Goal: Contribute content: Contribute content

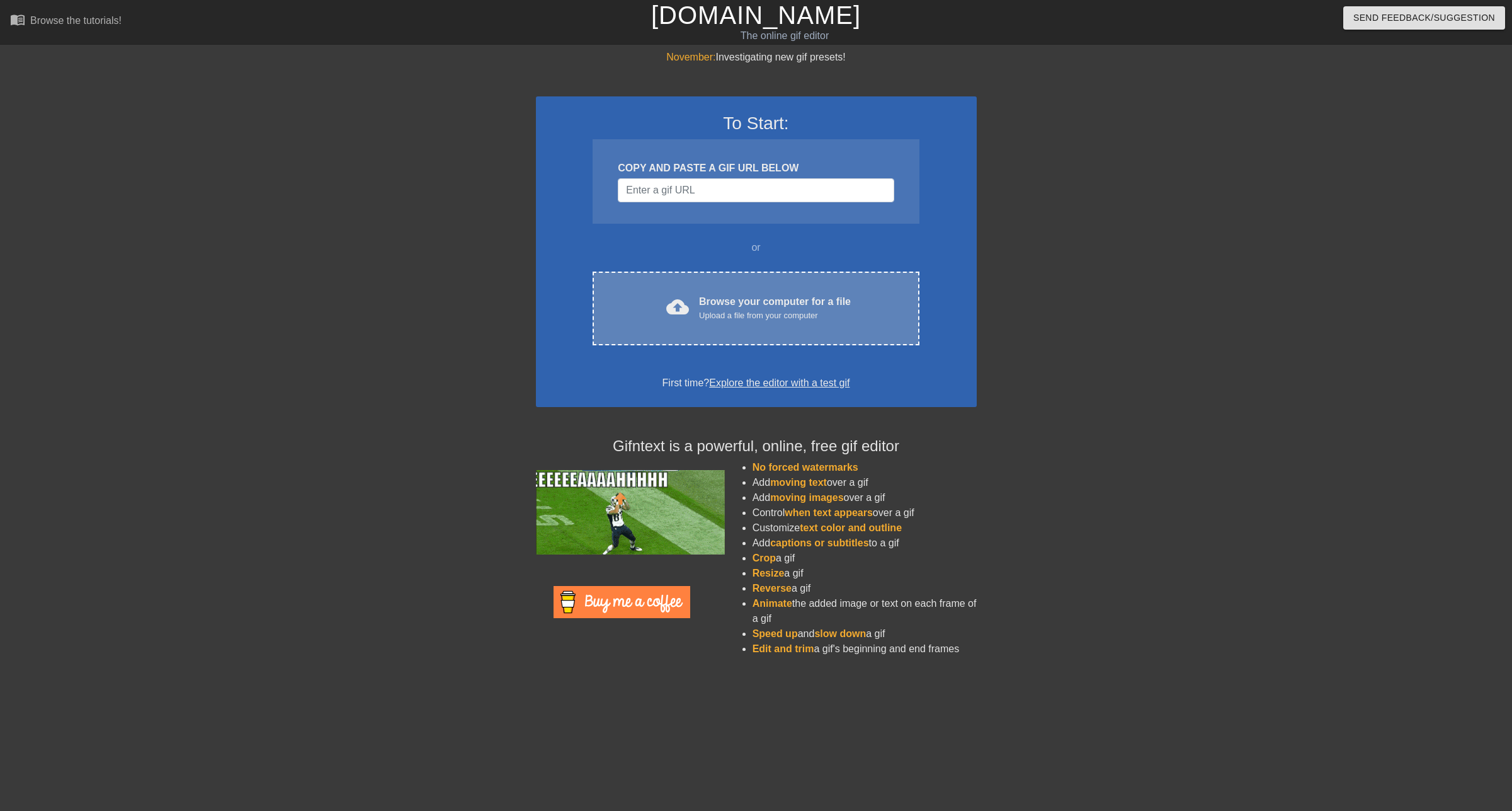
click at [733, 311] on div "Upload a file from your computer" at bounding box center [775, 316] width 152 height 13
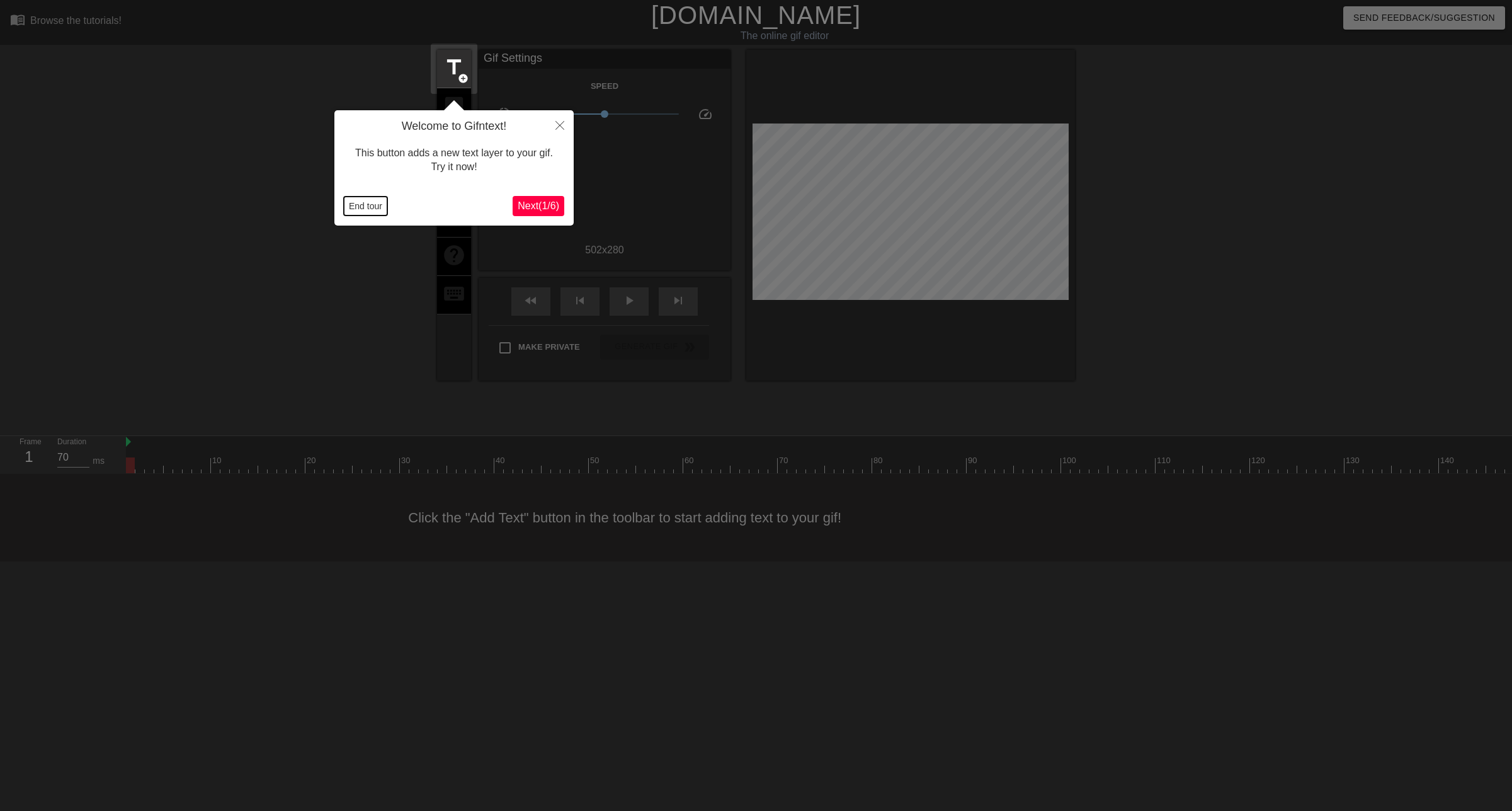
click at [358, 209] on button "End tour" at bounding box center [365, 206] width 43 height 19
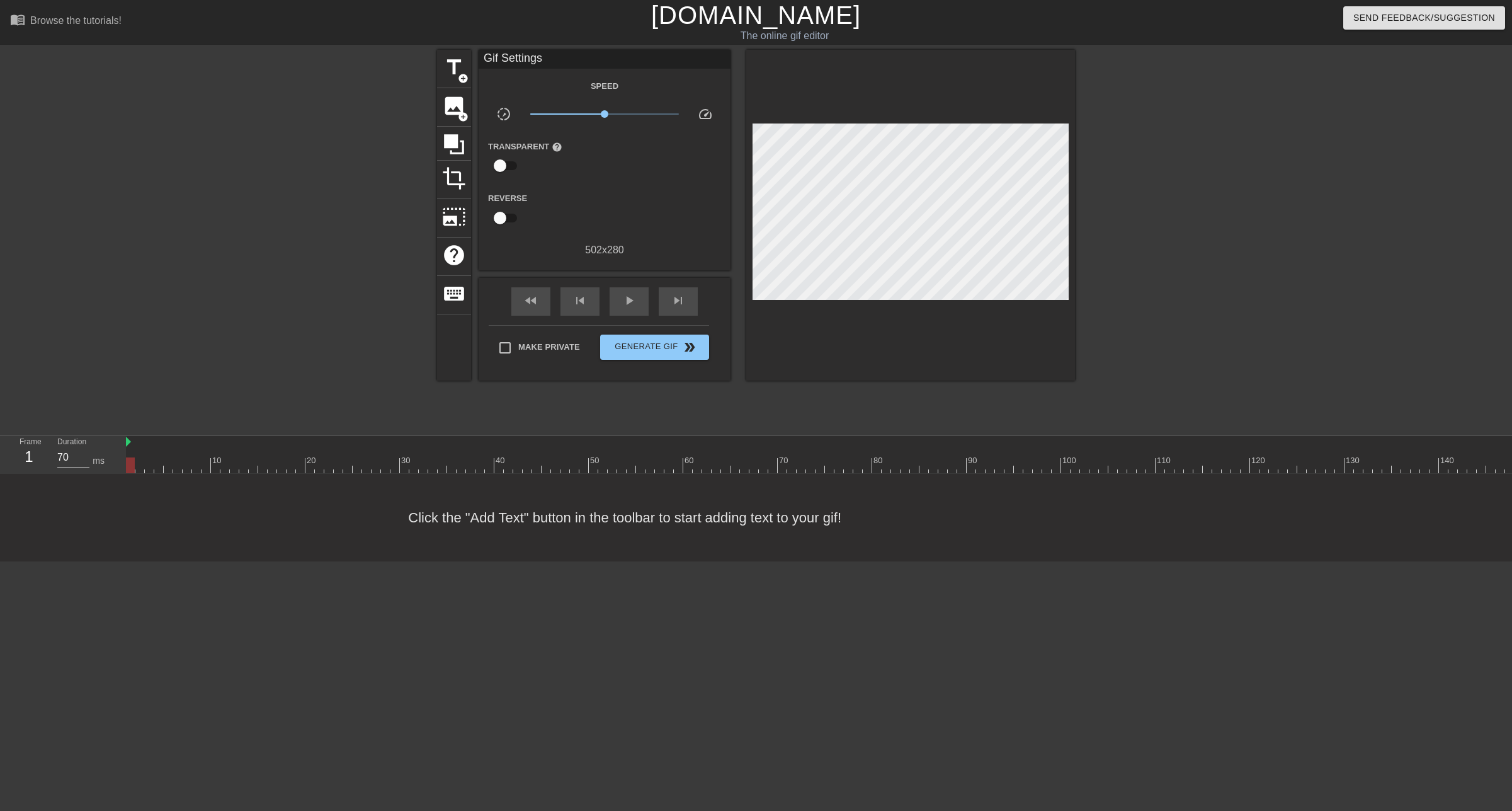
click at [1259, 380] on div at bounding box center [1185, 238] width 189 height 378
click at [458, 73] on span "add_circle" at bounding box center [463, 78] width 11 height 11
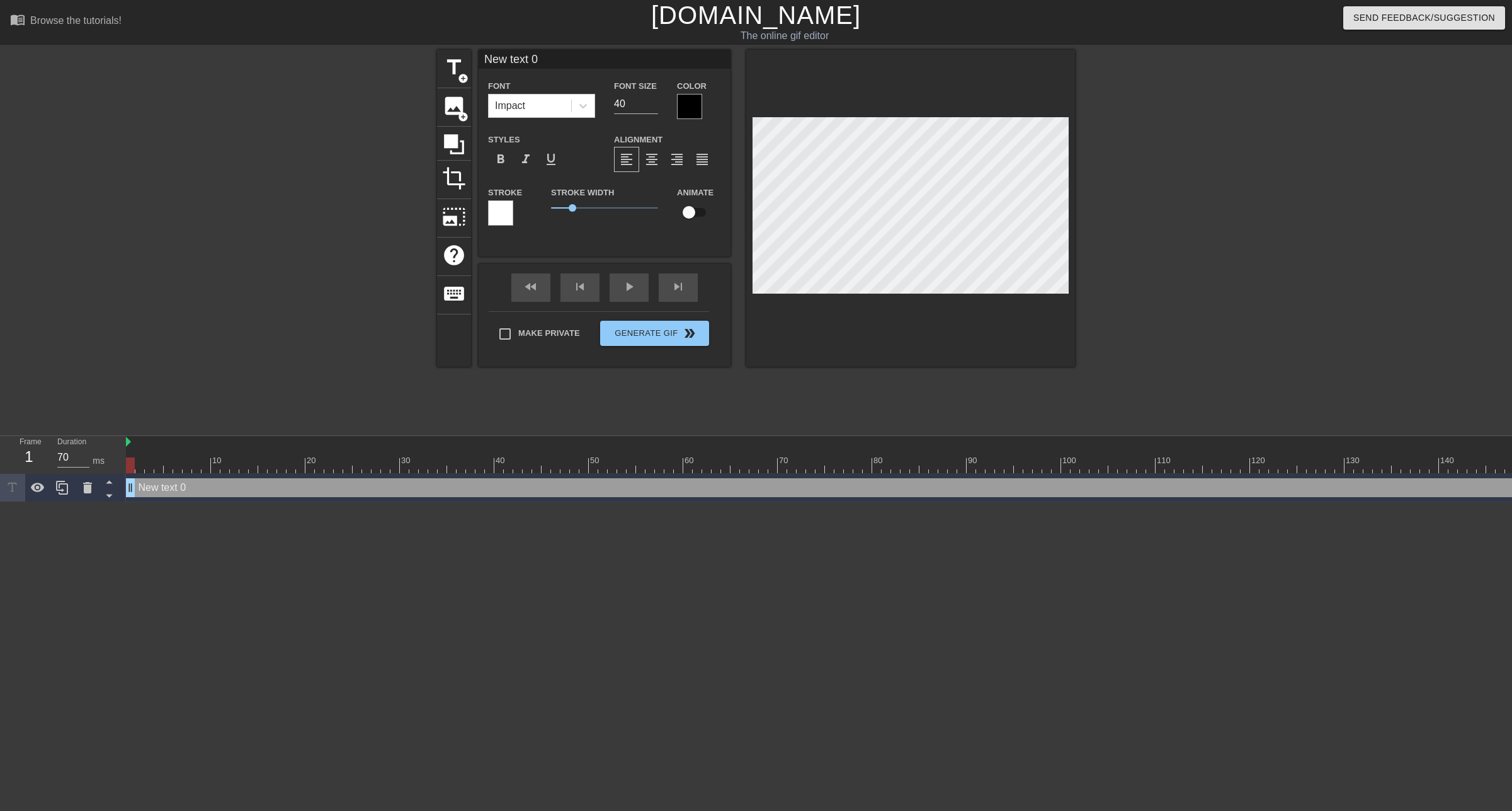
click at [535, 61] on input "New text 0" at bounding box center [605, 59] width 252 height 19
type input "I think everyone should have a CPA"
click at [1215, 266] on div "title add_circle image add_circle crop photo_size_select_large help keyboard I …" at bounding box center [756, 238] width 1512 height 378
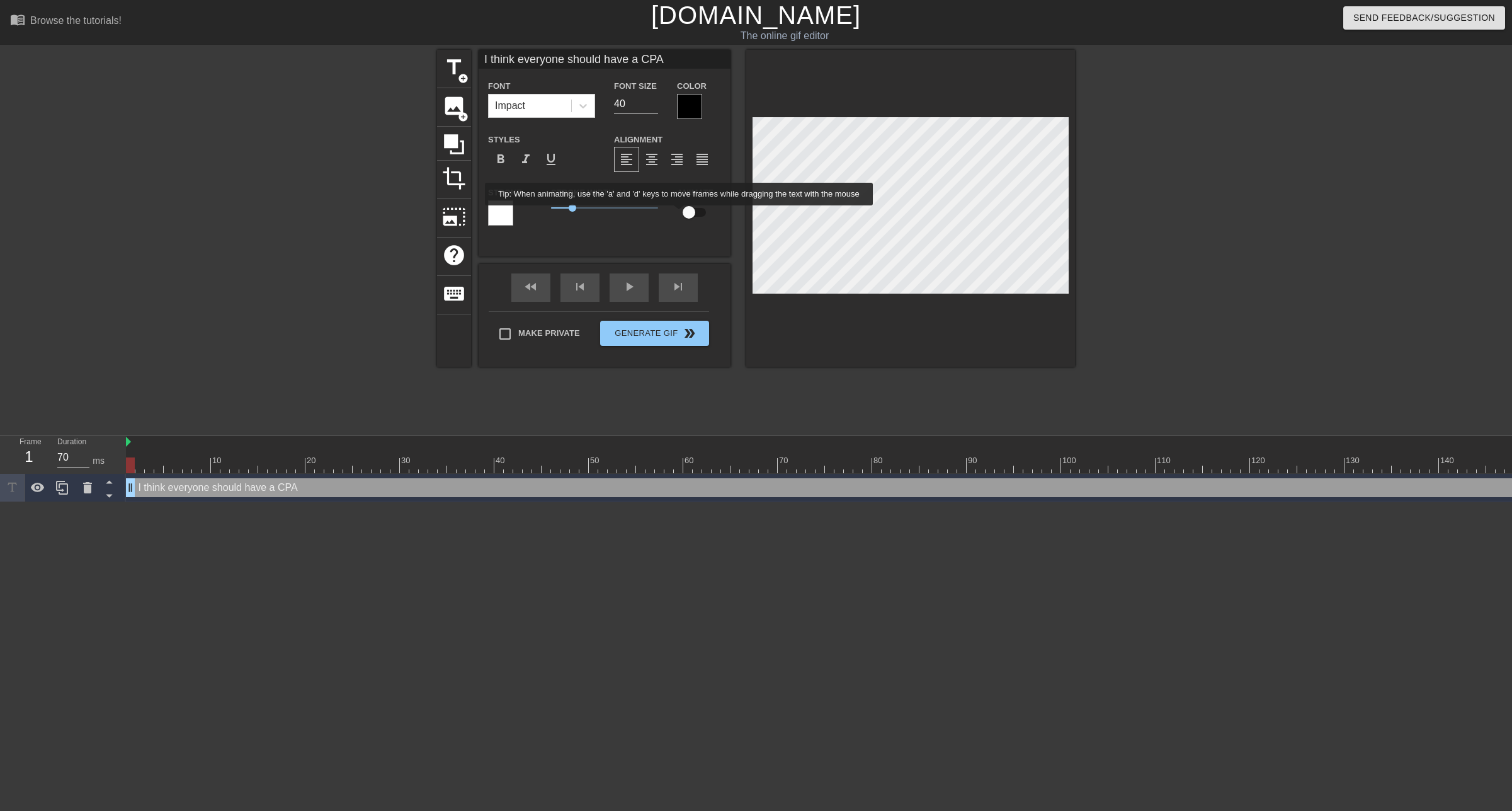
click at [689, 214] on input "checkbox" at bounding box center [689, 212] width 72 height 24
checkbox input "true"
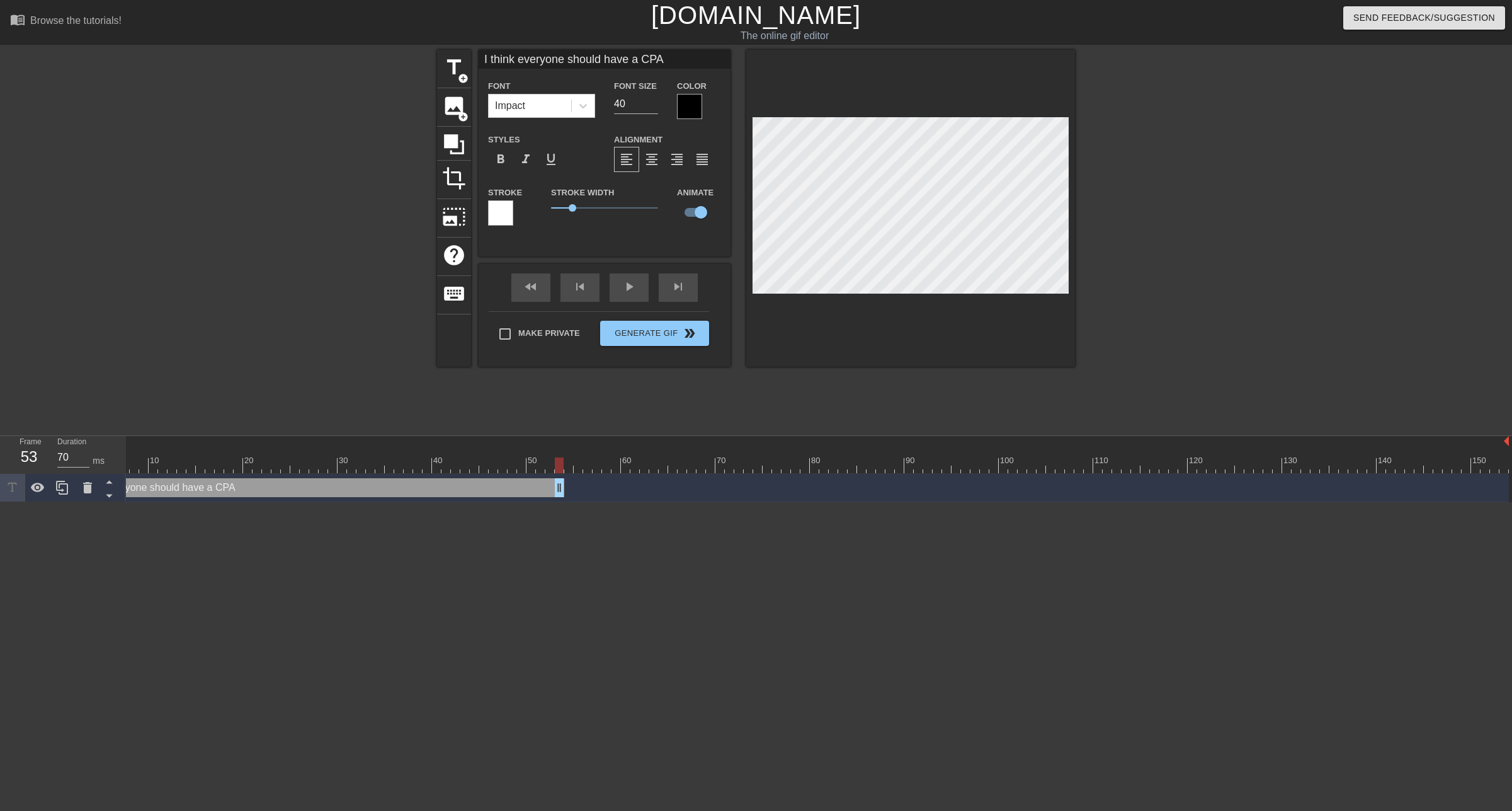
drag, startPoint x: 1503, startPoint y: 488, endPoint x: 510, endPoint y: 515, distance: 993.4
click at [510, 502] on html "menu_book Browse the tutorials! [DOMAIN_NAME] The online gif editor Send Feedba…" at bounding box center [756, 251] width 1512 height 502
drag, startPoint x: 512, startPoint y: 489, endPoint x: 543, endPoint y: 488, distance: 31.0
type input "I think everyone should get a CPA for Chi"
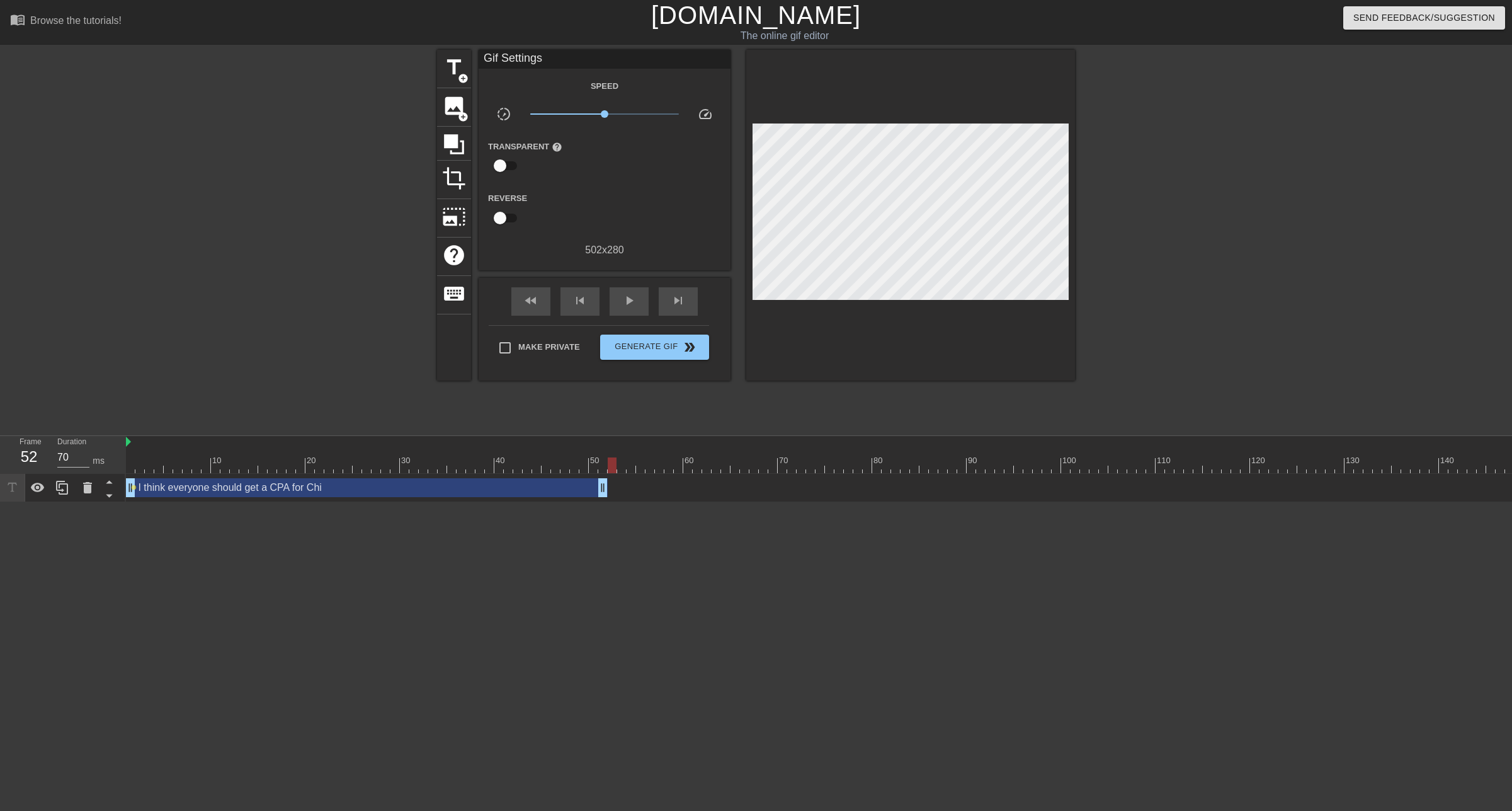
click at [483, 479] on div "I think everyone should get a CPA for Chi drag_handle drag_handle" at bounding box center [366, 488] width 482 height 19
click at [130, 472] on div at bounding box center [849, 465] width 1446 height 15
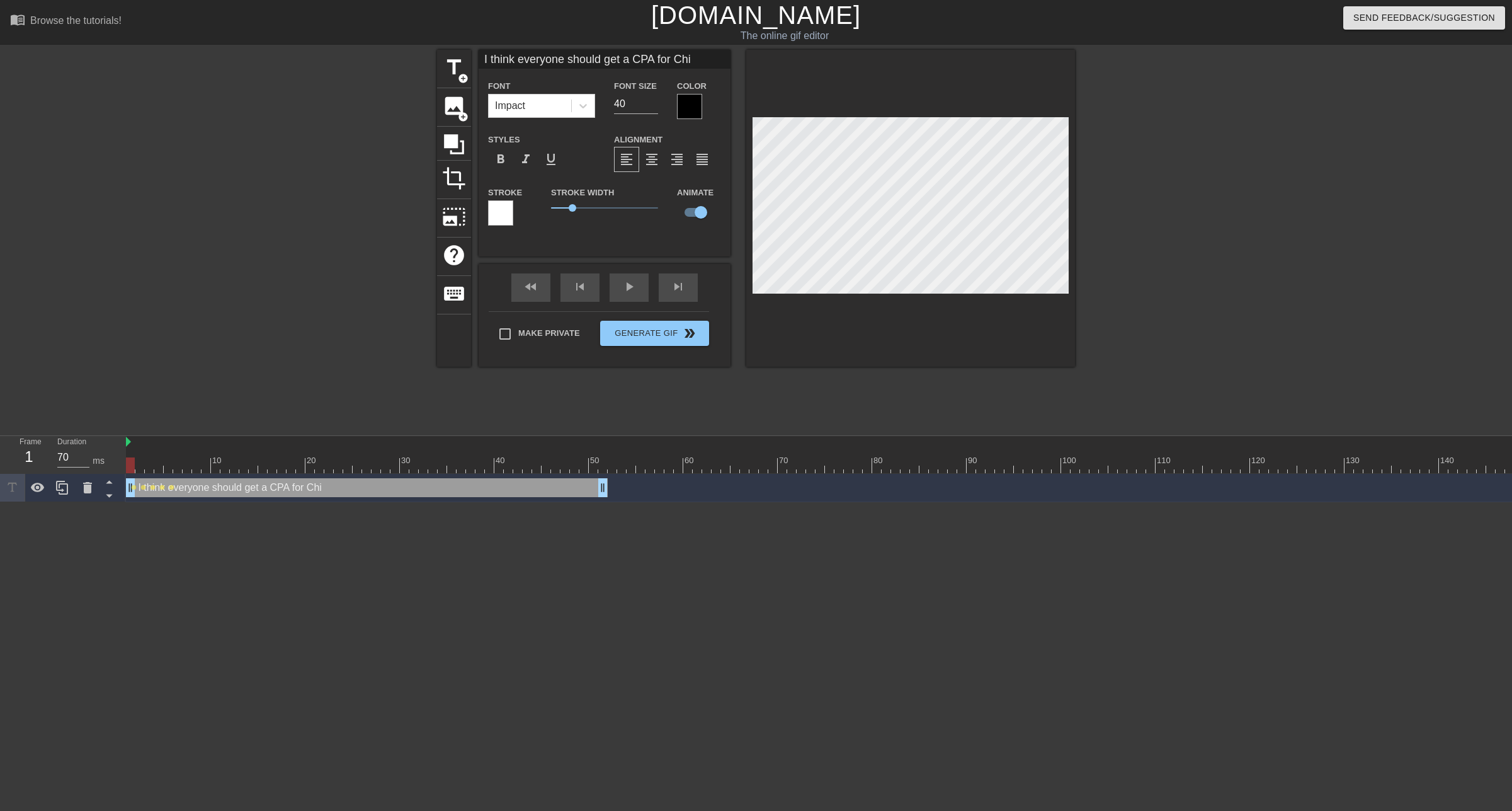
scroll to position [0, 1]
click at [440, 487] on div "I think everyone should get a CPA for Chi drag_handle drag_handle" at bounding box center [366, 488] width 482 height 19
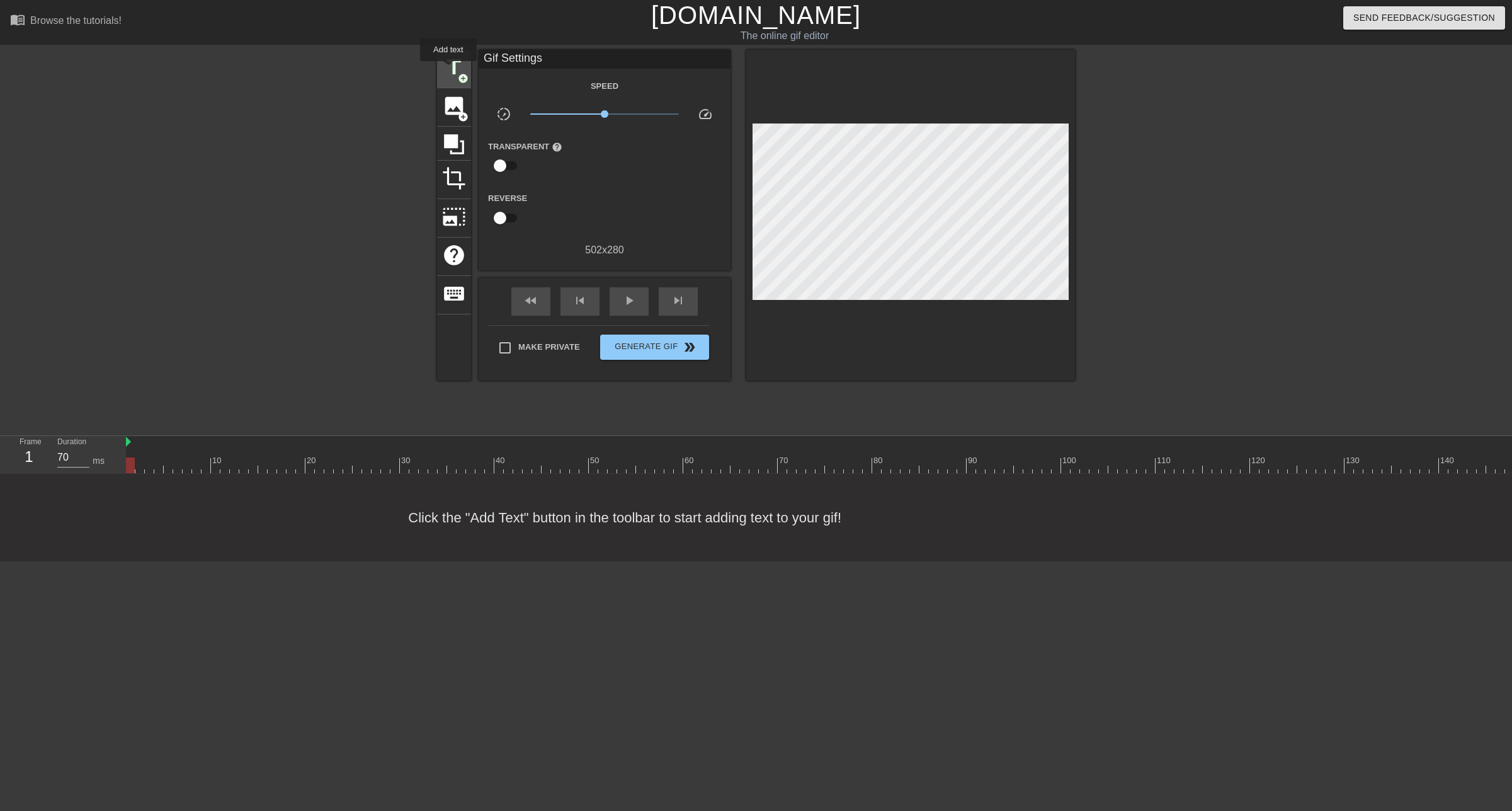
click at [449, 70] on span "title" at bounding box center [454, 67] width 24 height 24
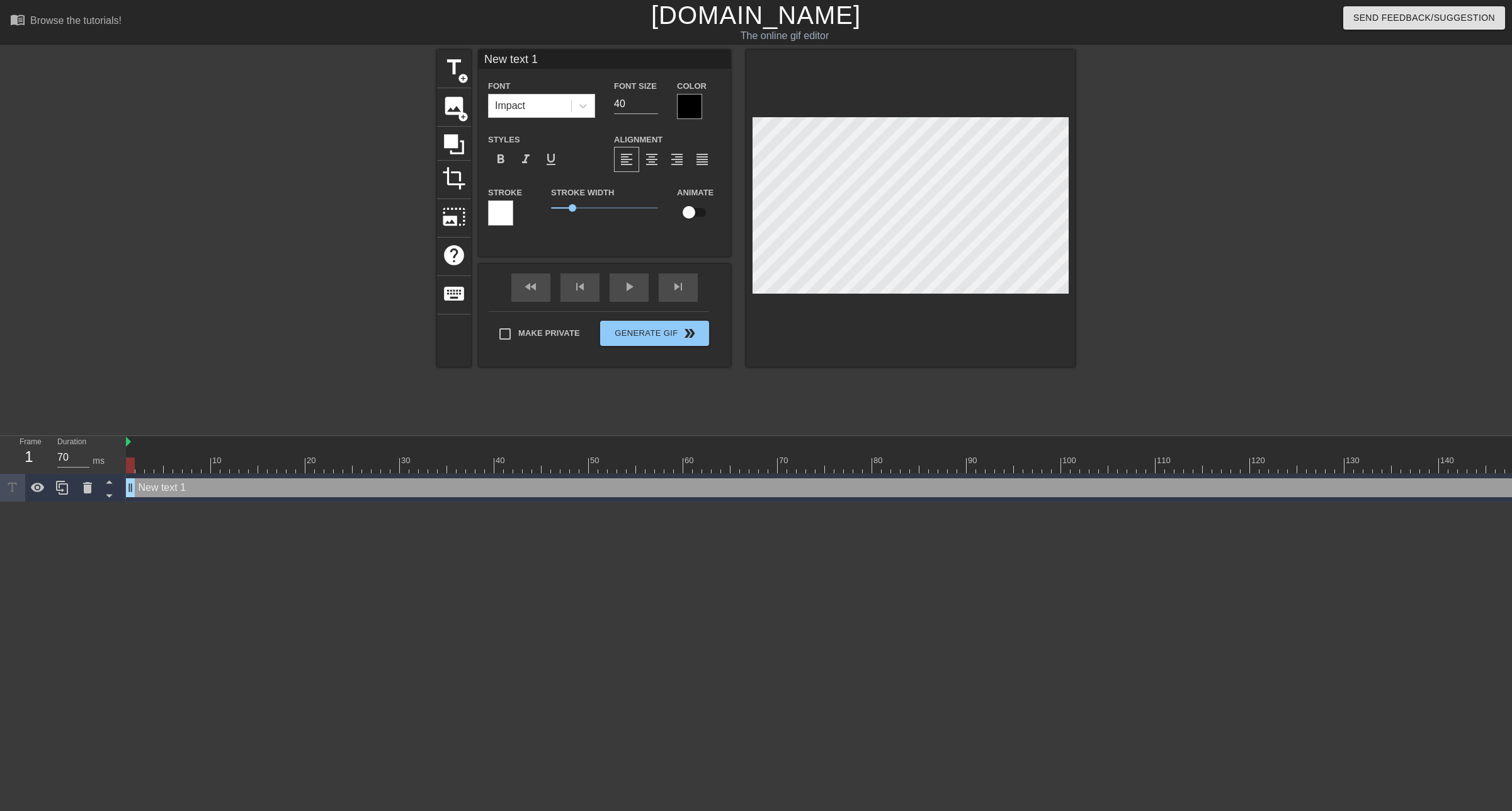
click at [596, 50] on input "New text 1" at bounding box center [605, 59] width 252 height 19
click at [643, 64] on input "New text 1" at bounding box center [605, 59] width 252 height 19
click at [568, 56] on input "I think EVERYONE should have a CPA" at bounding box center [605, 59] width 252 height 19
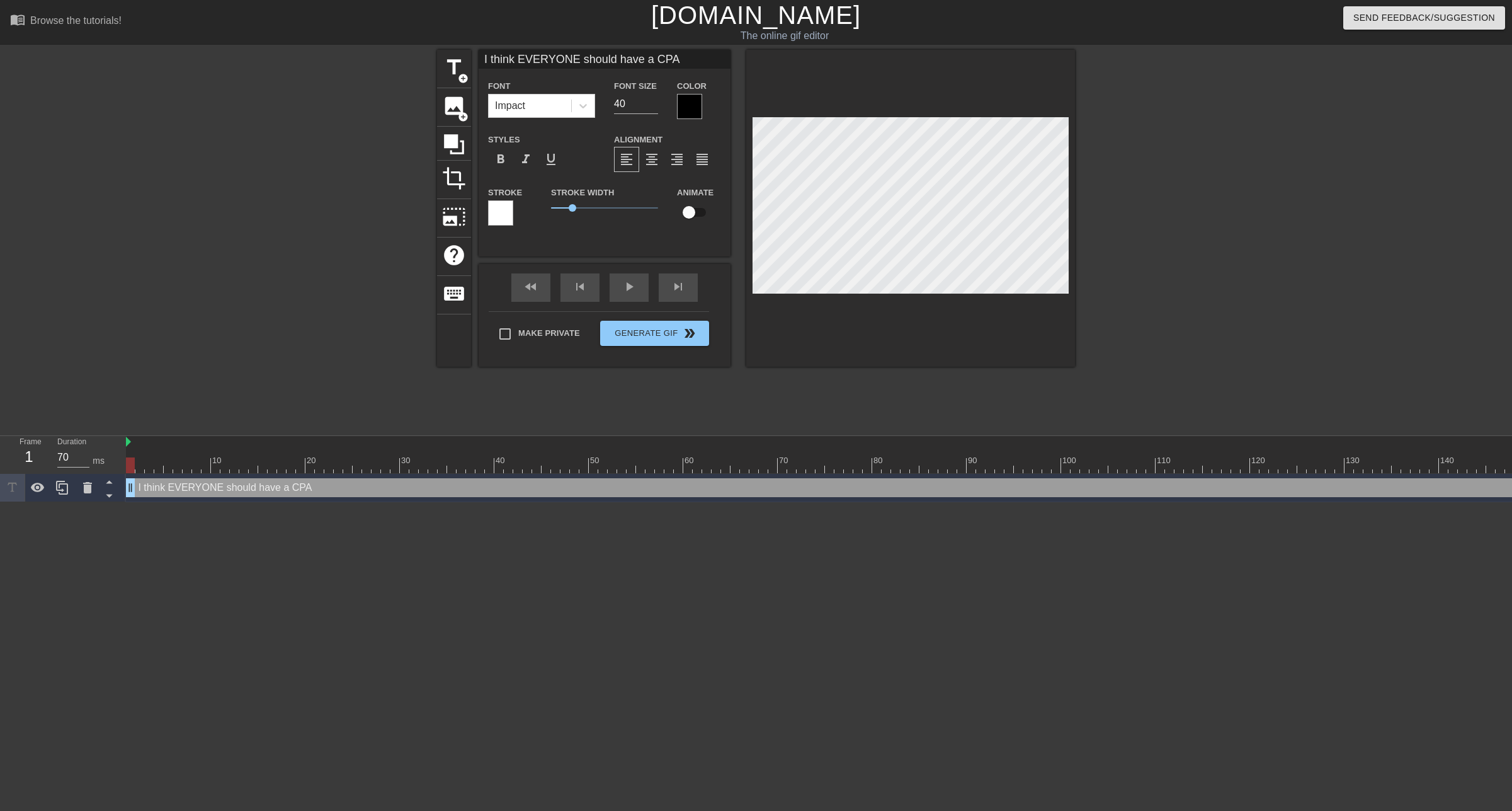
click at [568, 56] on input "I think EVERYONE should have a CPA" at bounding box center [605, 59] width 252 height 19
type input "I think EVERYBODY should have a CPA"
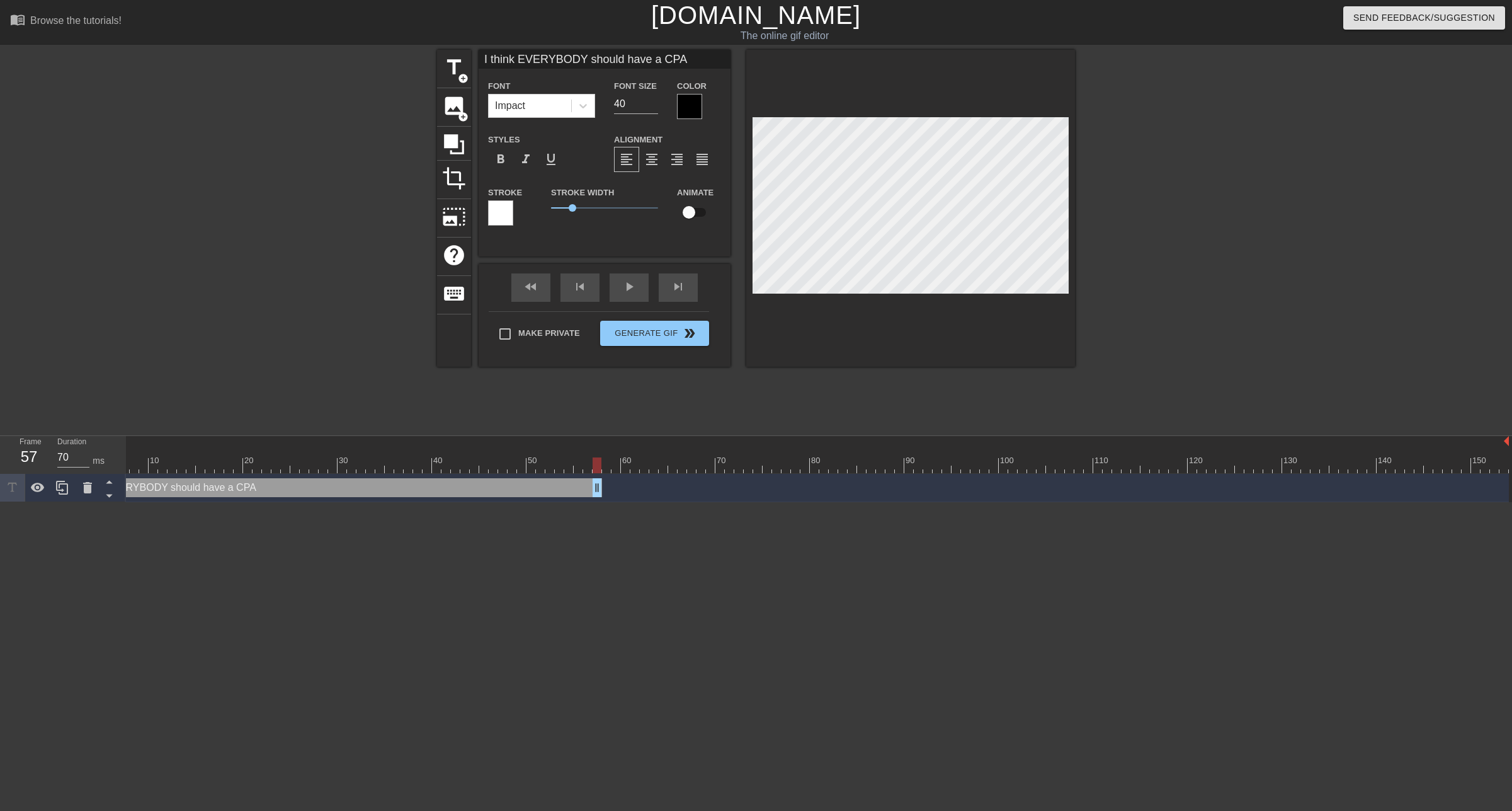
drag, startPoint x: 1503, startPoint y: 486, endPoint x: 598, endPoint y: 479, distance: 905.0
drag, startPoint x: 598, startPoint y: 479, endPoint x: 520, endPoint y: 453, distance: 82.2
click at [520, 453] on div "10 20 30 40 50 60 70 80 90 100 110 120 130 140 150 I think EVERYBODY should hav…" at bounding box center [819, 469] width 1386 height 67
drag, startPoint x: 524, startPoint y: 489, endPoint x: 909, endPoint y: 477, distance: 385.2
click at [909, 477] on div "I think EVERYBODY should have a CPA drag_handle drag_handle" at bounding box center [787, 488] width 1446 height 28
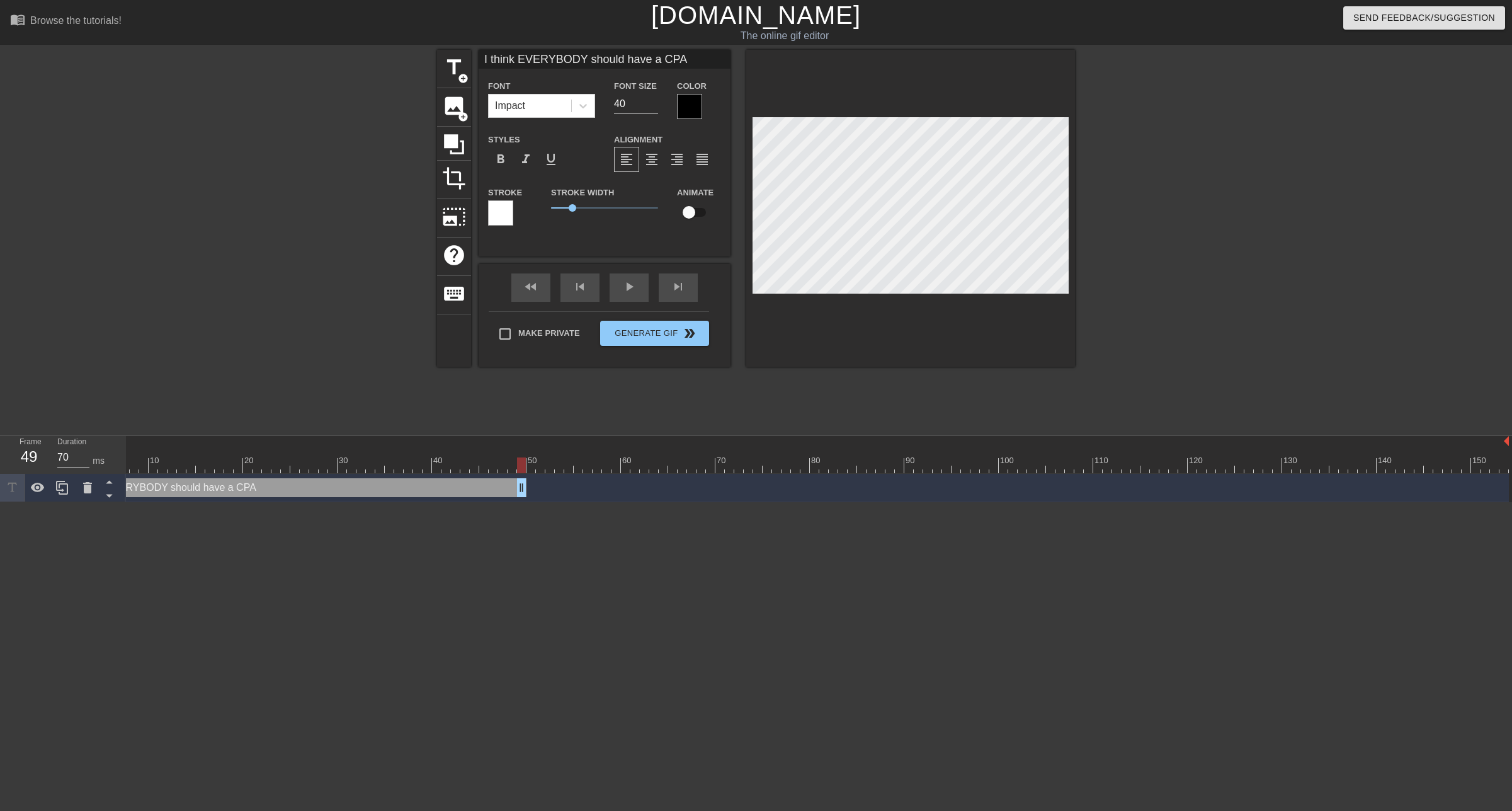
drag, startPoint x: 909, startPoint y: 485, endPoint x: 527, endPoint y: 501, distance: 382.3
click at [527, 501] on div "I think EVERYBODY should have a CPA drag_handle drag_handle" at bounding box center [787, 488] width 1446 height 28
click at [683, 101] on div at bounding box center [690, 107] width 26 height 26
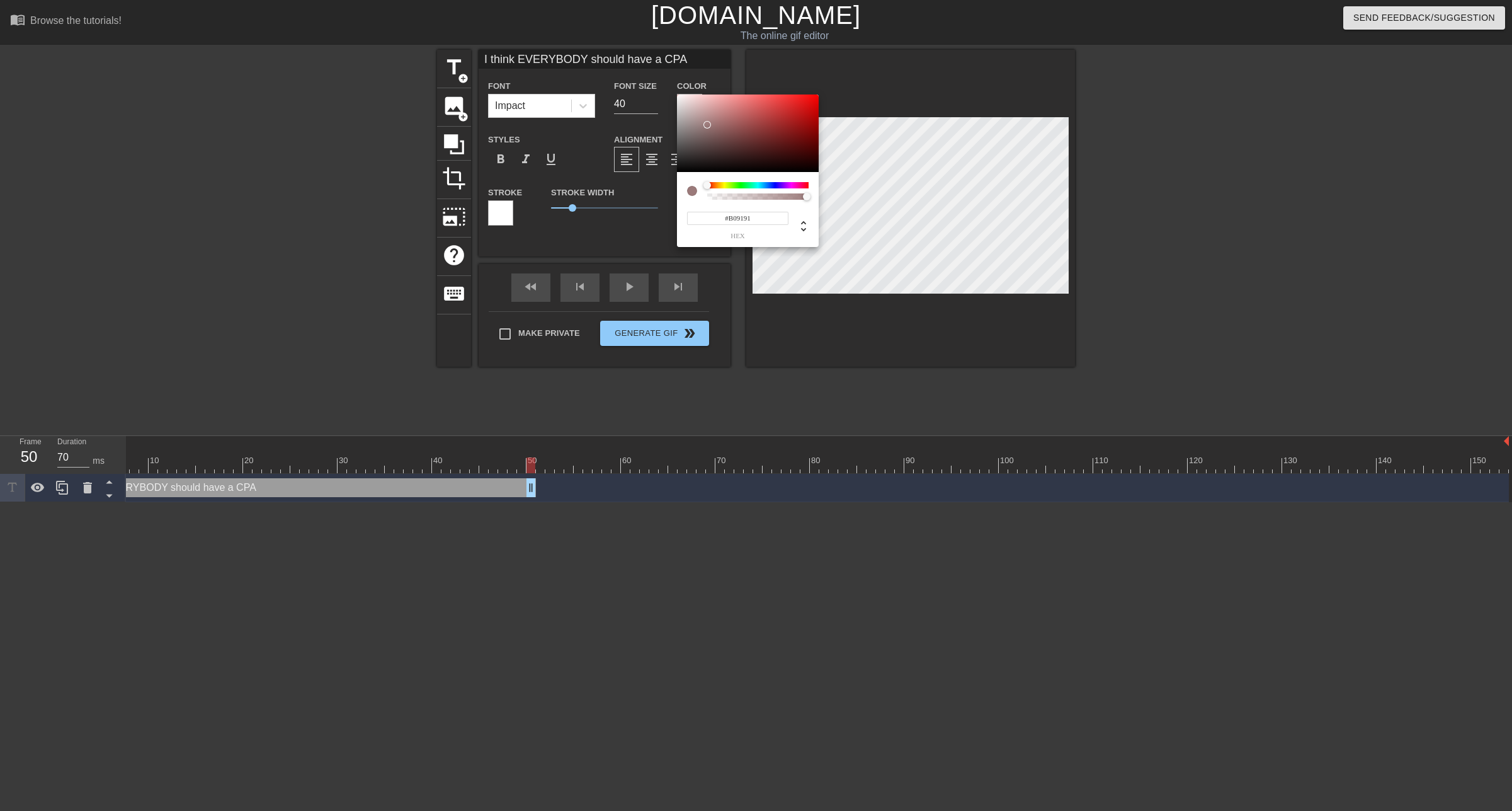
type input "#FFFFFF"
drag, startPoint x: 707, startPoint y: 125, endPoint x: 651, endPoint y: 70, distance: 78.5
click at [649, 71] on div "#FFFFFF hex" at bounding box center [756, 405] width 1512 height 811
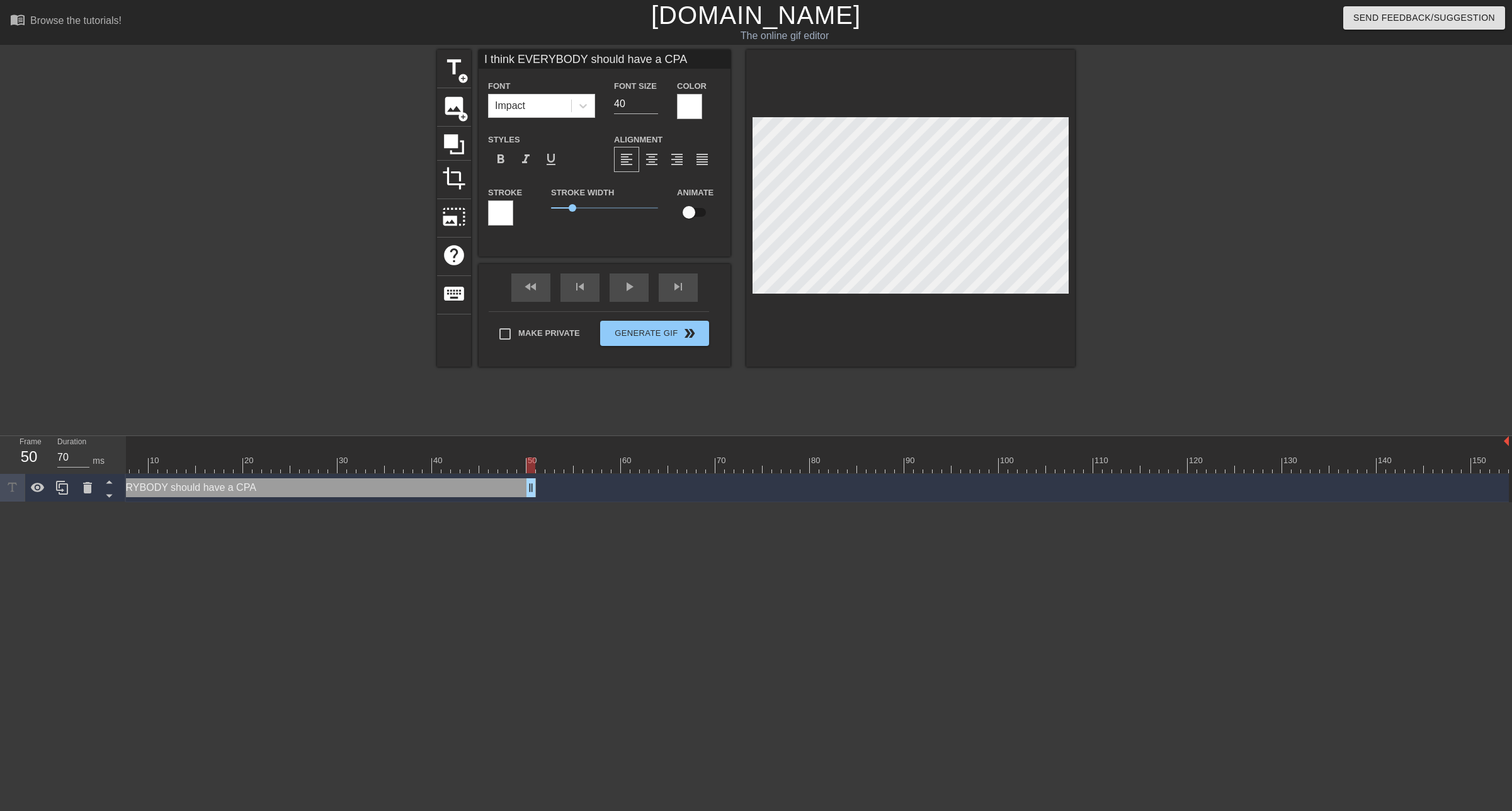
click at [498, 214] on div at bounding box center [501, 213] width 26 height 26
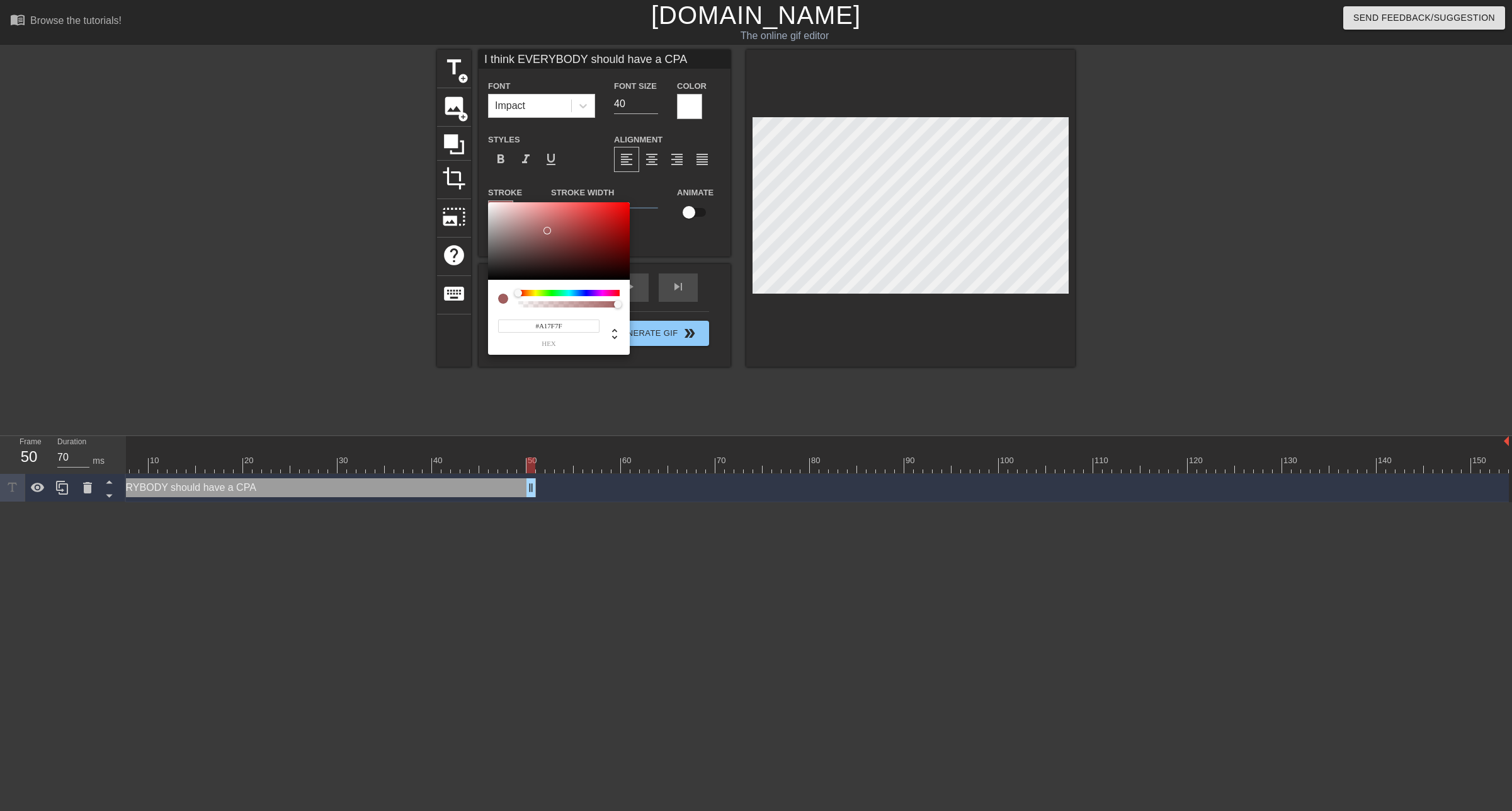
type input "#000000"
drag, startPoint x: 551, startPoint y: 230, endPoint x: 370, endPoint y: 335, distance: 209.3
click at [366, 334] on div "#000000 hex" at bounding box center [756, 405] width 1512 height 811
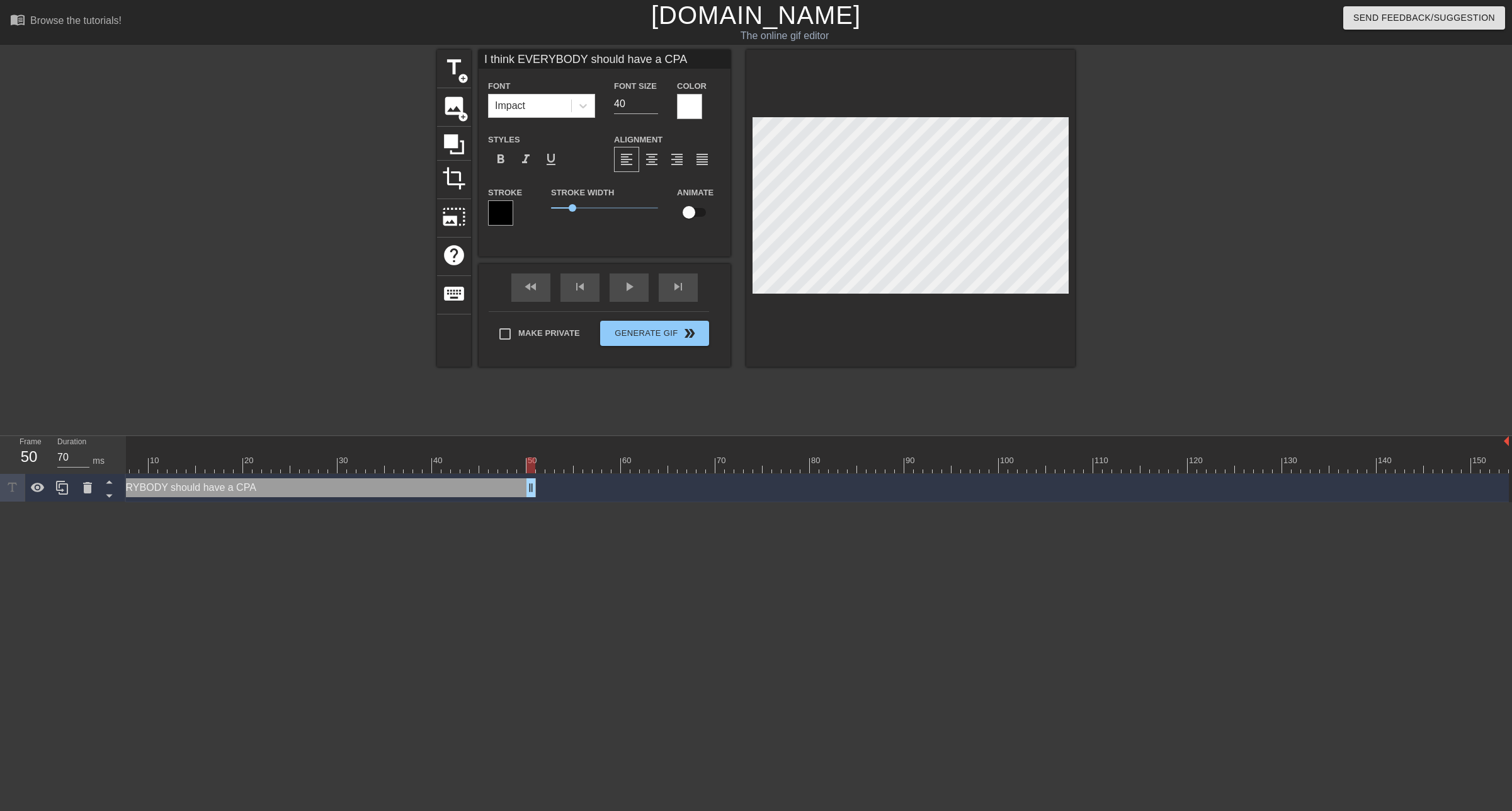
click at [655, 56] on input "I think EVERYBODY should have a CPA" at bounding box center [605, 59] width 252 height 19
type input "I think EVERYBODY should have a Vasion CPA"
click at [487, 60] on input "I think EVERYBODY should have a Vasion CPA" at bounding box center [605, 59] width 252 height 19
click at [691, 211] on input "checkbox" at bounding box center [689, 212] width 72 height 24
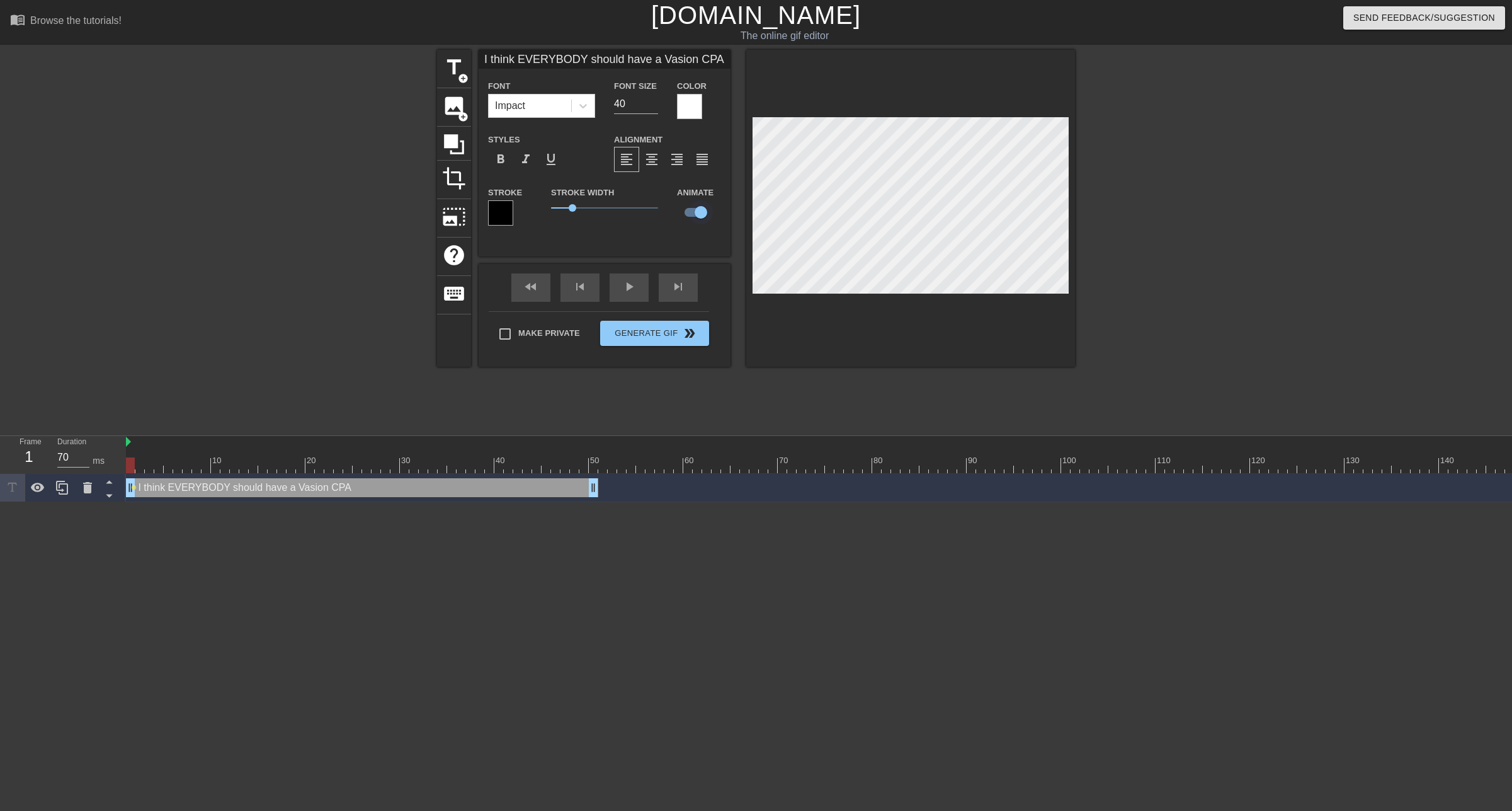
click at [690, 211] on input "checkbox" at bounding box center [701, 212] width 72 height 24
click at [690, 211] on input "checkbox" at bounding box center [689, 212] width 72 height 24
checkbox input "true"
click at [653, 55] on input "I think EVERYBODY should have a Vasion CPA" at bounding box center [605, 59] width 252 height 19
click at [480, 489] on div "I think EVERYBODY should have a Vasion CPA drag_handle drag_handle" at bounding box center [362, 488] width 472 height 19
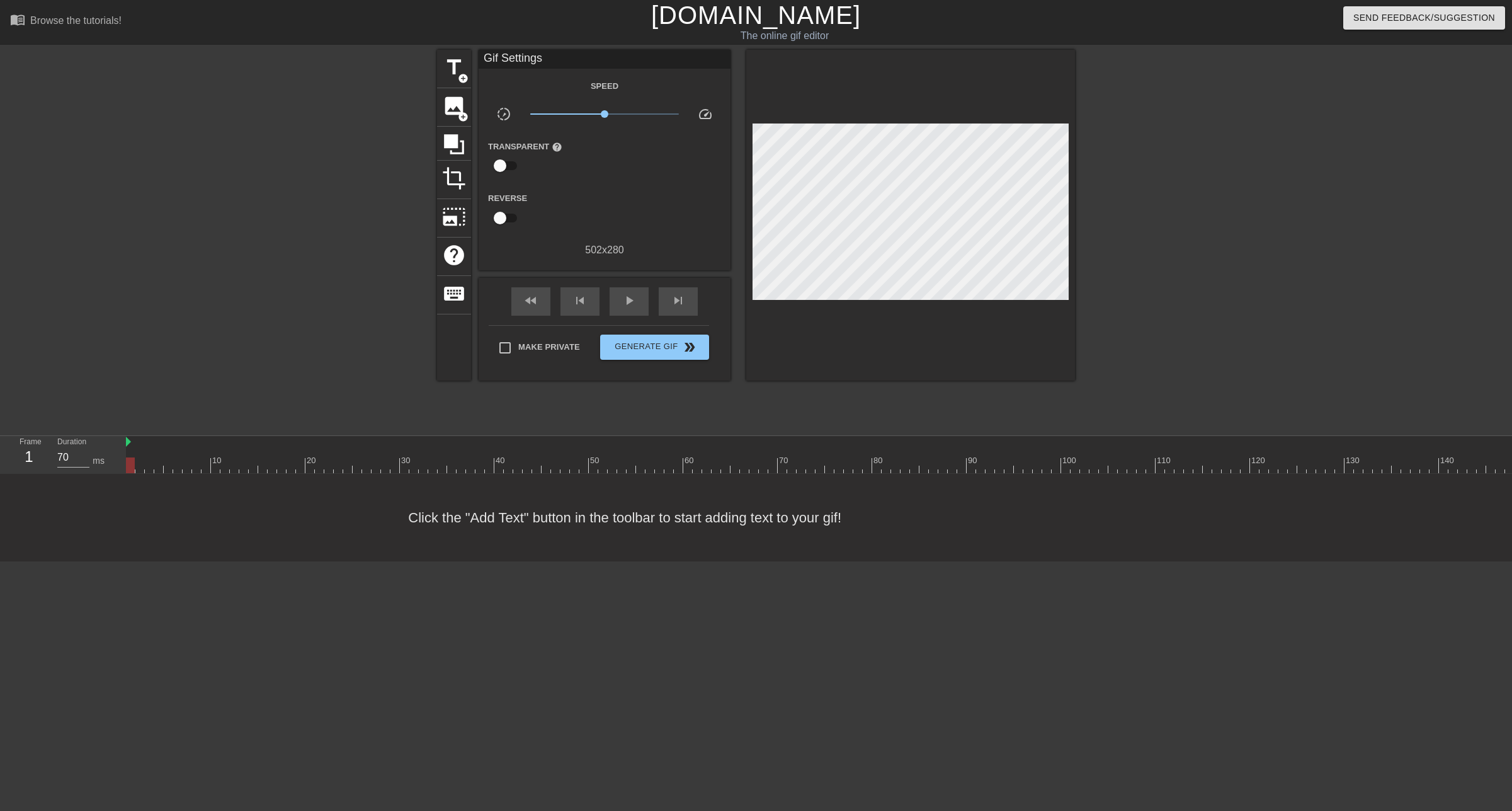
click at [549, 54] on div "Gif Settings" at bounding box center [605, 59] width 252 height 19
click at [549, 59] on div "Gif Settings" at bounding box center [605, 59] width 252 height 19
click at [424, 64] on div "title add_circle image add_circle crop photo_size_select_large help keyboard Gi…" at bounding box center [756, 238] width 1512 height 378
click at [448, 64] on span "title" at bounding box center [454, 67] width 24 height 24
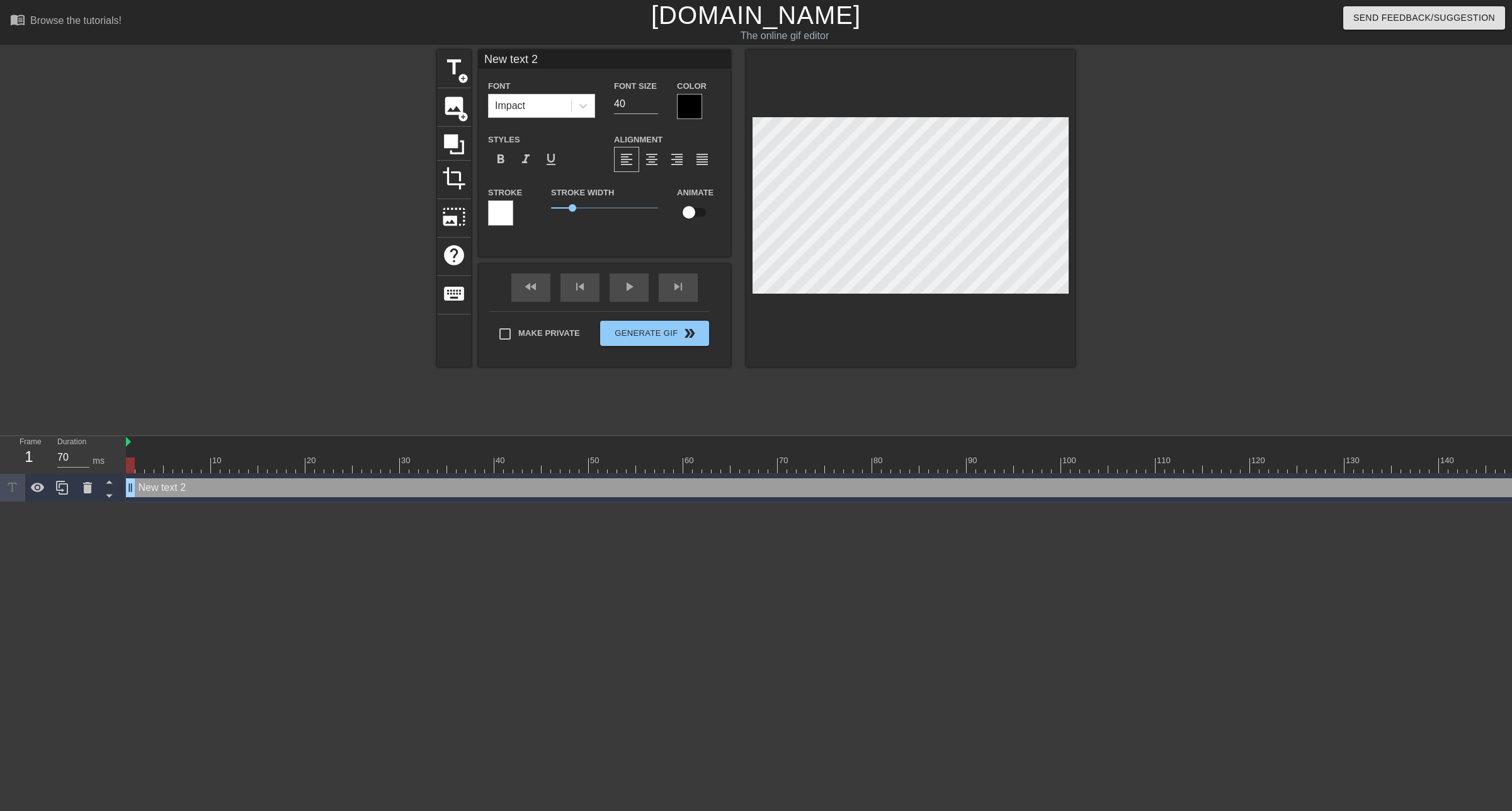
click at [524, 59] on input "New text 2" at bounding box center [605, 59] width 252 height 19
paste input "I think EVERYBODY should have a Vasion CPA"
type input "I think EVERYBODY should have a Vasion CPA"
click at [1079, 274] on div "title add_circle image add_circle crop photo_size_select_large help keyboard I …" at bounding box center [756, 238] width 1512 height 378
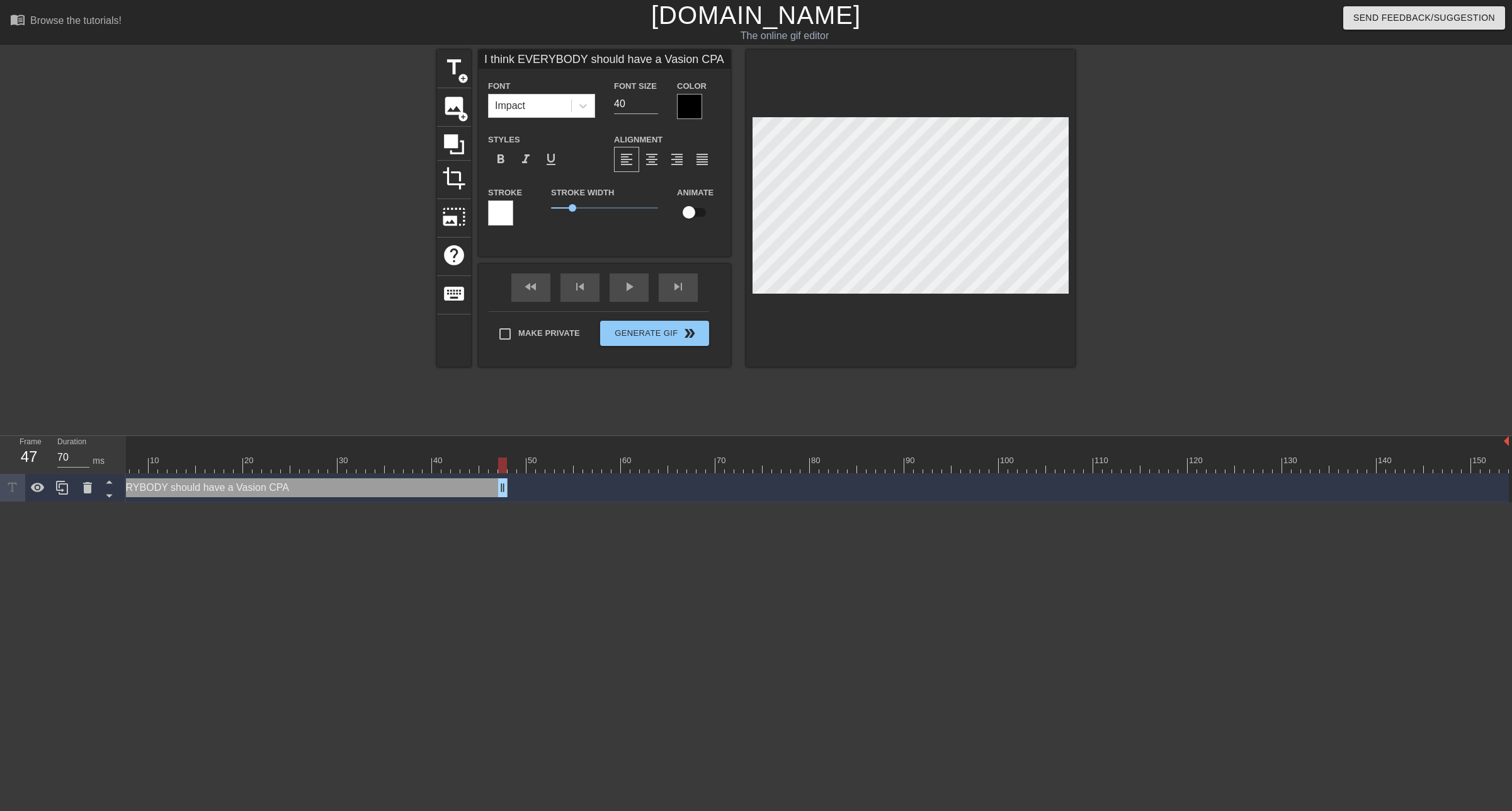
drag, startPoint x: 1503, startPoint y: 481, endPoint x: 505, endPoint y: 484, distance: 998.0
click at [694, 209] on input "checkbox" at bounding box center [689, 212] width 72 height 24
checkbox input "true"
click at [554, 491] on div "I think EVERYBODY should have a Vasion CPA drag_handle drag_handle" at bounding box center [348, 488] width 444 height 19
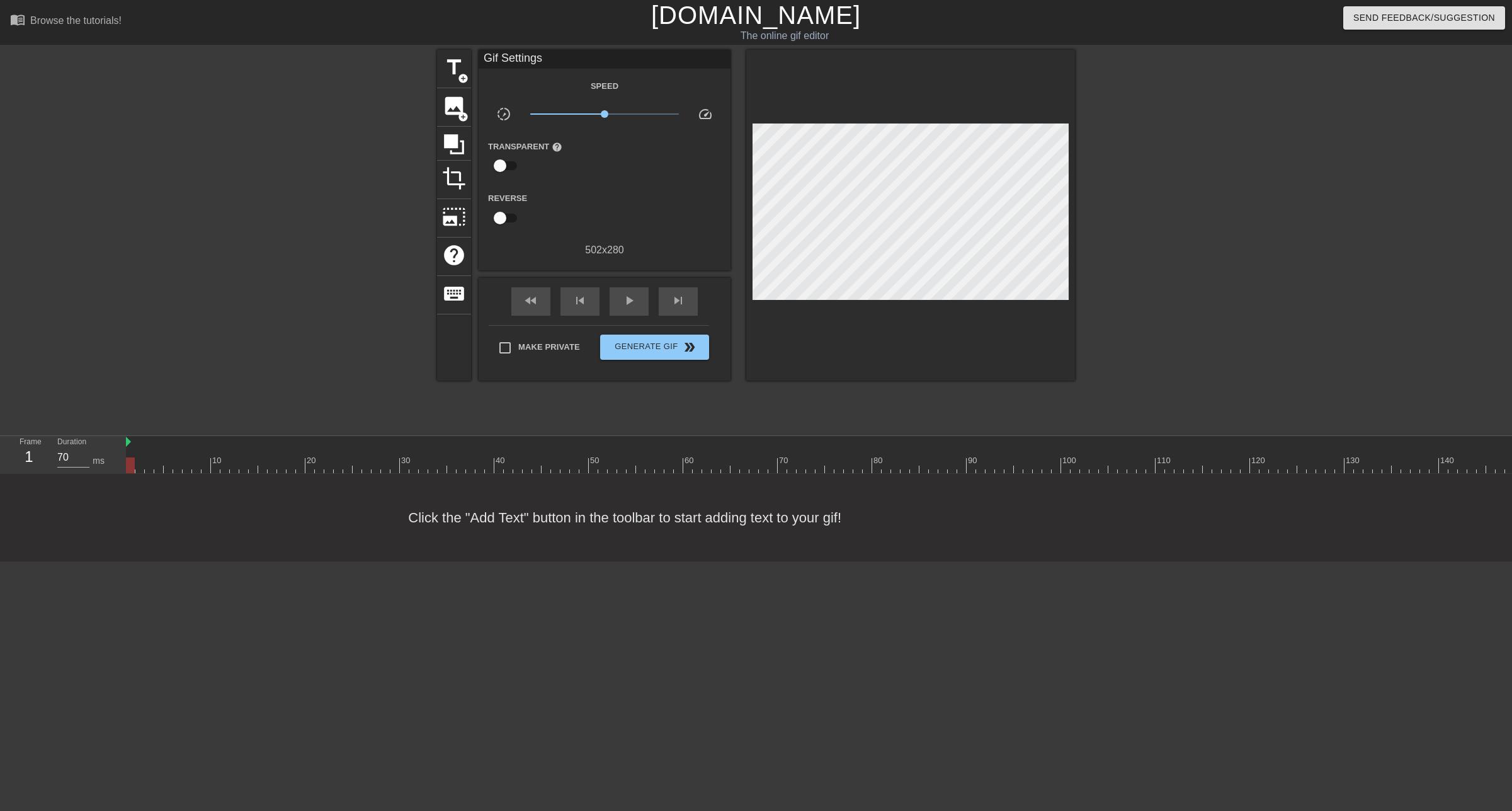
click at [534, 61] on div "Gif Settings" at bounding box center [605, 59] width 252 height 19
click at [458, 68] on span "title" at bounding box center [454, 67] width 24 height 24
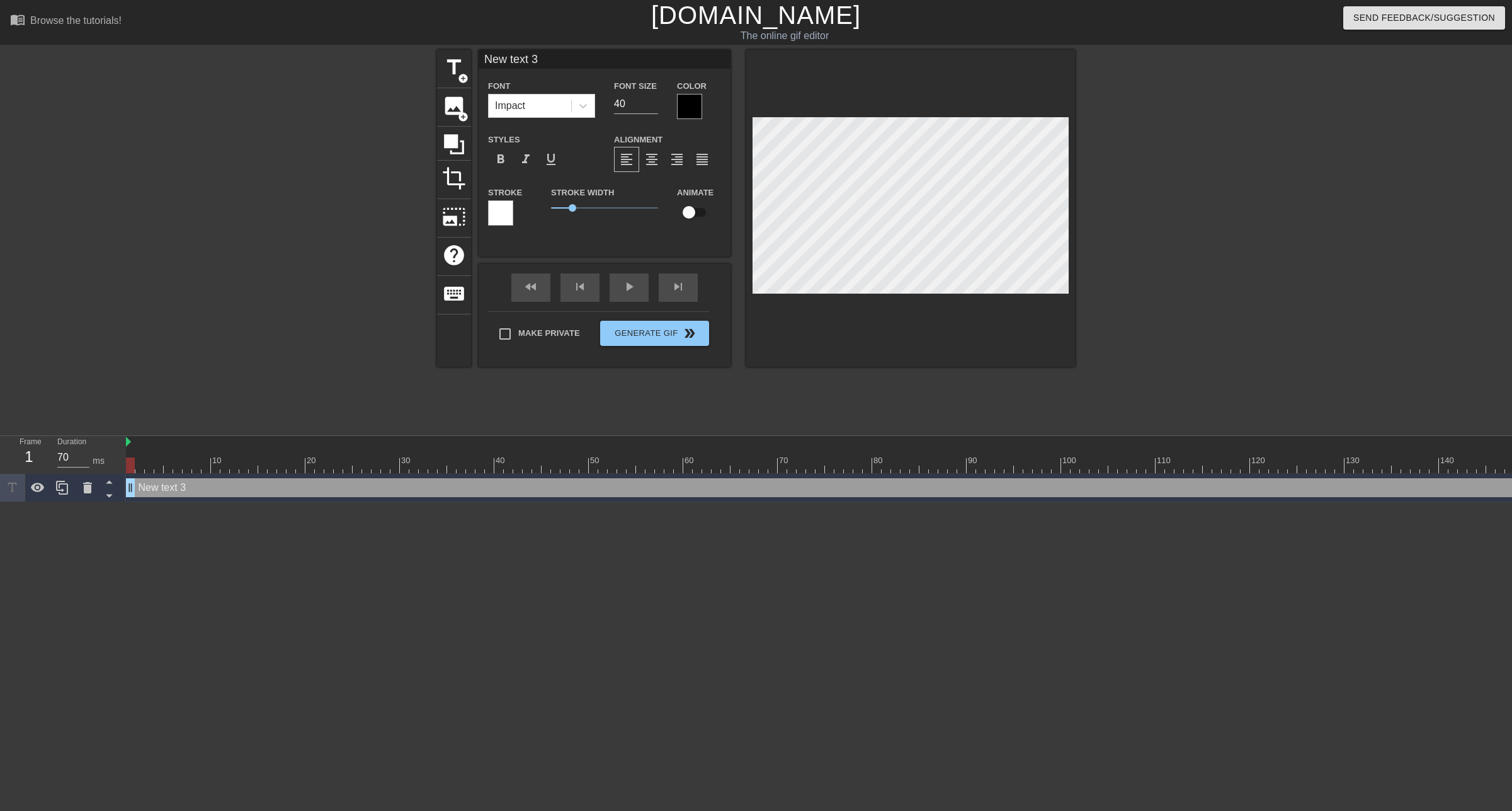
click at [522, 61] on input "New text 3" at bounding box center [605, 59] width 252 height 19
paste input "I think EVERYBODY should have a Vasion CPA"
drag, startPoint x: 718, startPoint y: 61, endPoint x: 296, endPoint y: 70, distance: 422.1
click at [296, 70] on div "title add_circle image add_circle crop photo_size_select_large help keyboard I …" at bounding box center [756, 238] width 1512 height 378
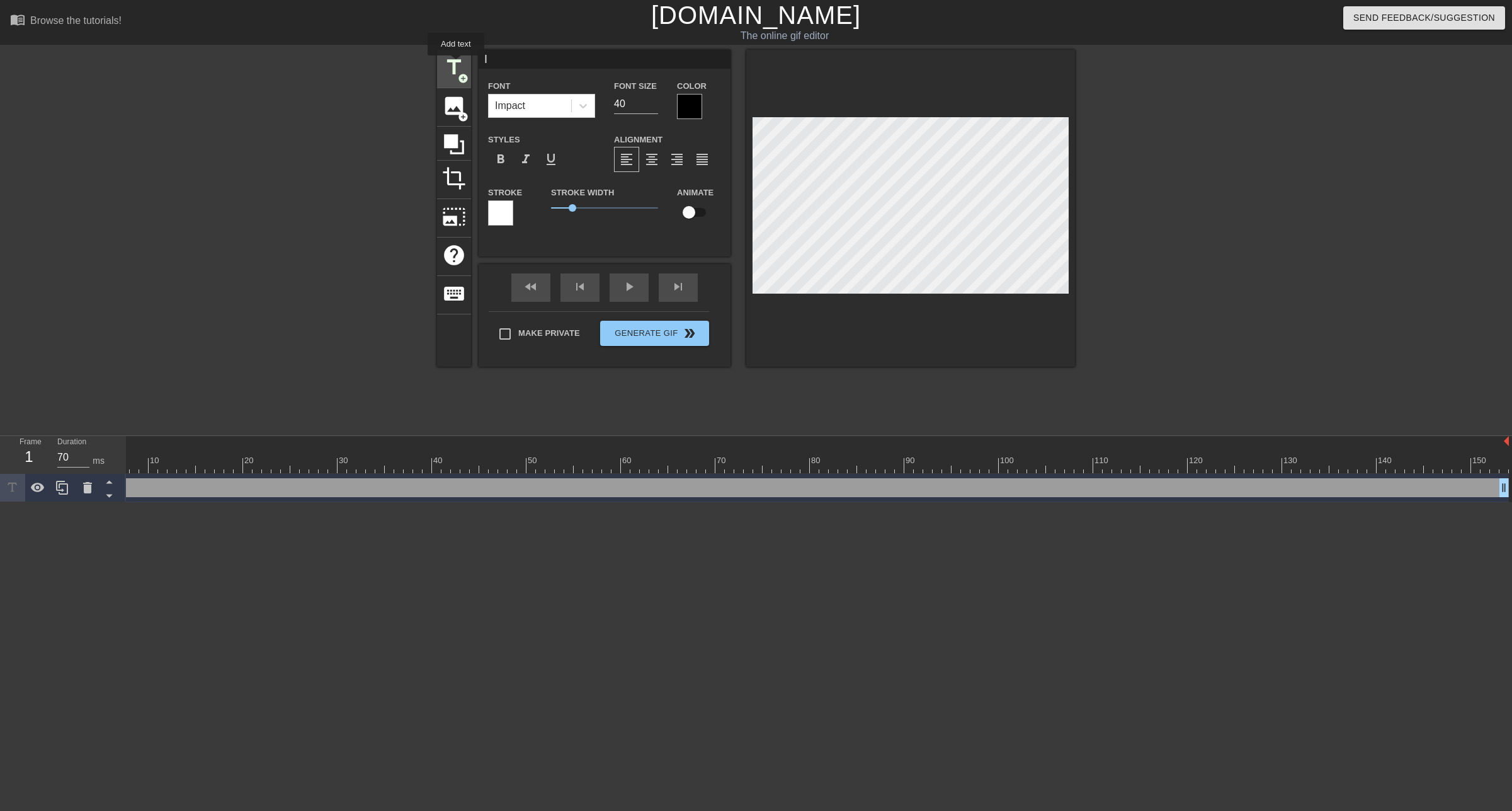
click at [457, 64] on span "title" at bounding box center [454, 67] width 24 height 24
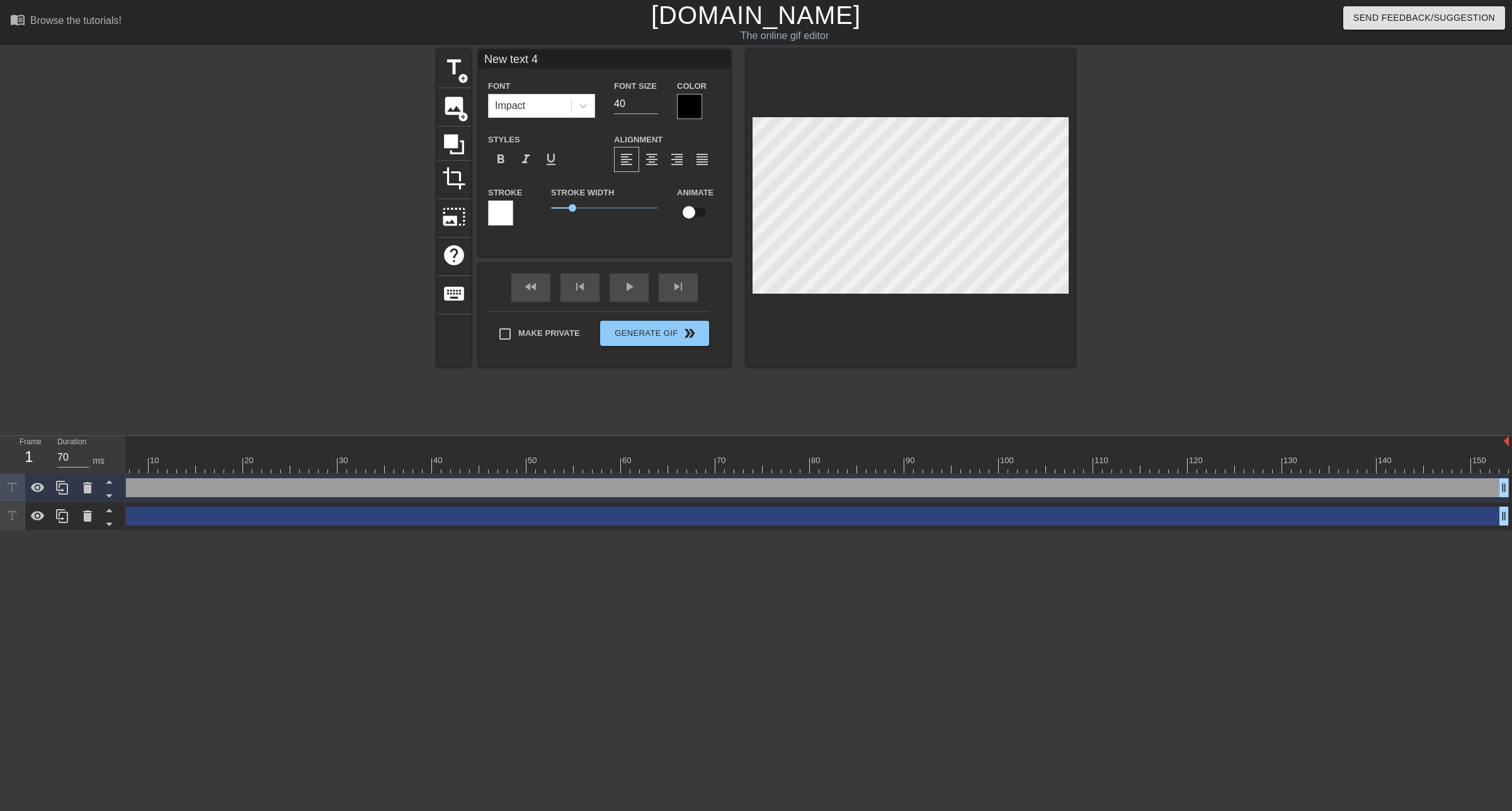
click at [558, 62] on input "New text 4" at bounding box center [605, 59] width 252 height 19
paste input "think EVERYBODY should have a Vasion CPA"
click at [456, 73] on span "title" at bounding box center [454, 67] width 24 height 24
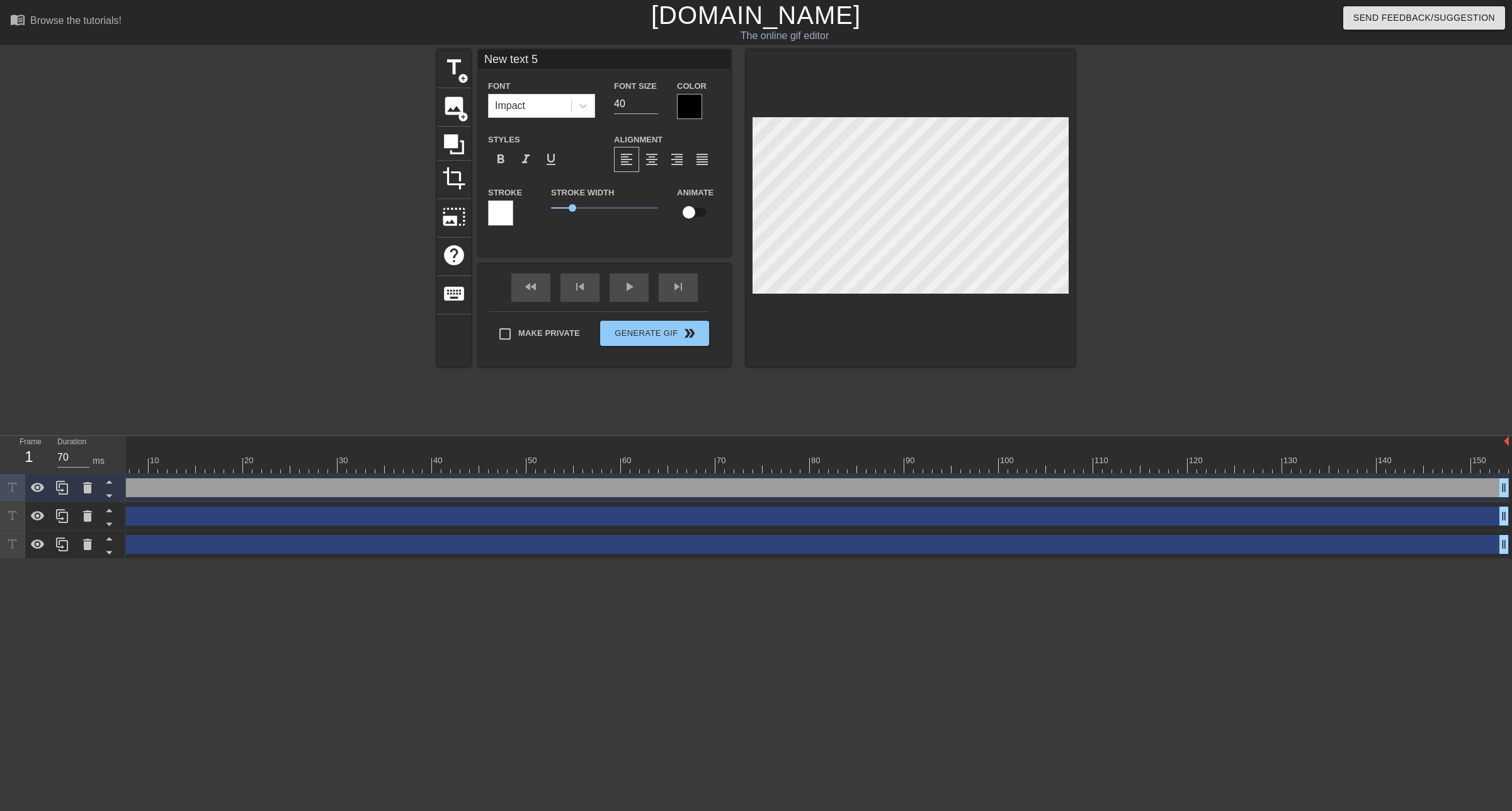
click at [550, 55] on input "New text 5" at bounding box center [605, 59] width 252 height 19
type input "e"
type input "EVERYBODY"
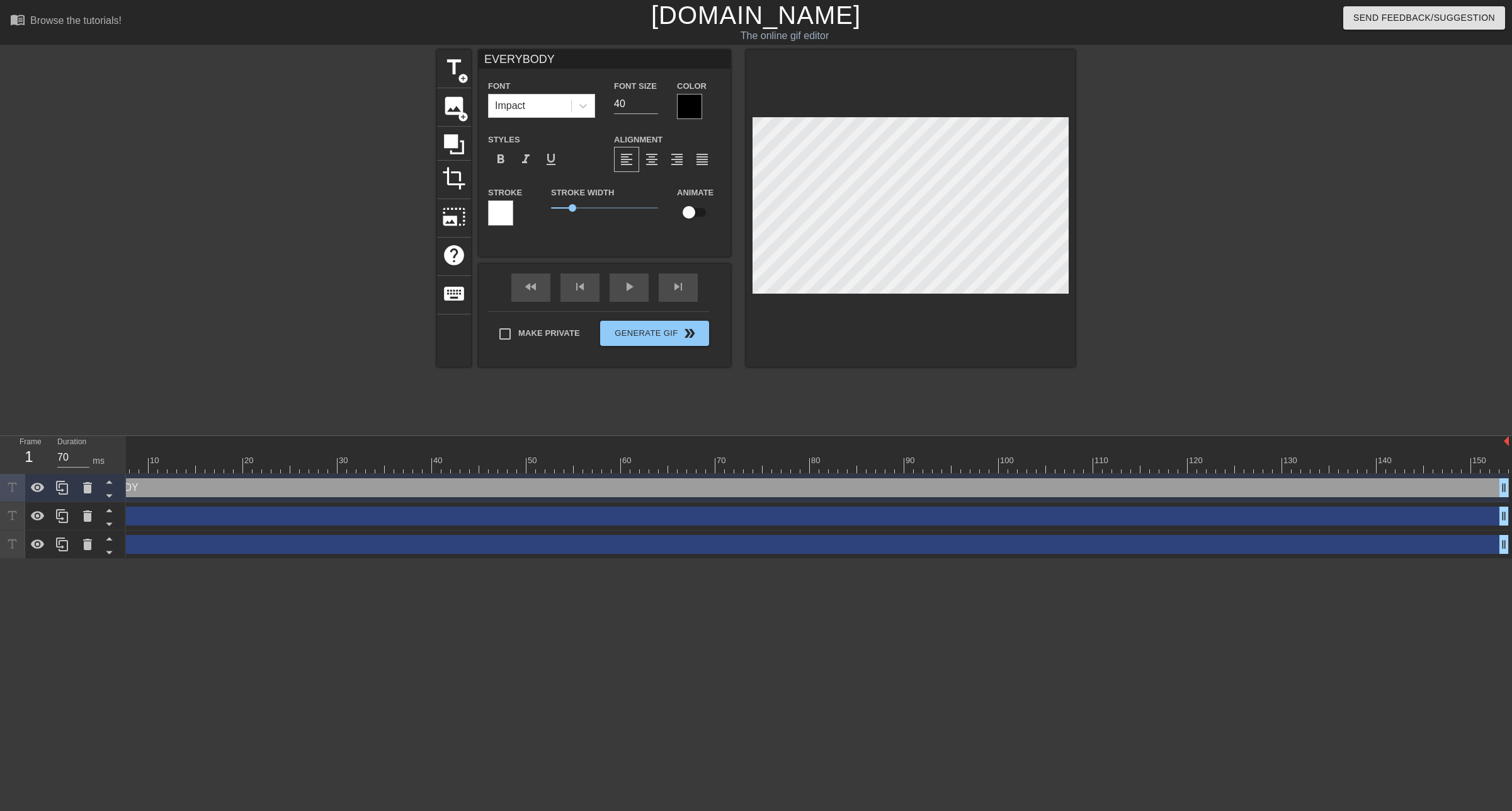
scroll to position [0, 0]
